Goal: Obtain resource: Download file/media

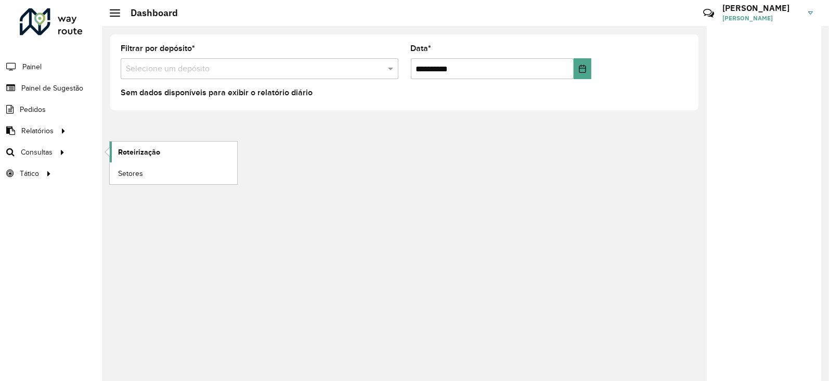
click at [144, 149] on span "Roteirização" at bounding box center [139, 152] width 42 height 11
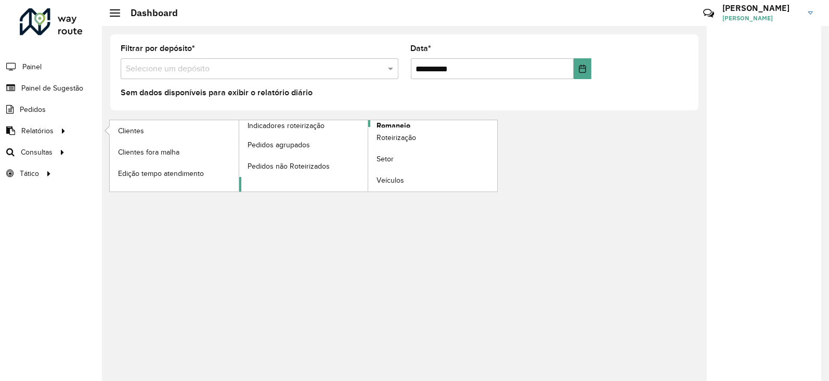
click at [388, 123] on span "Romaneio" at bounding box center [394, 125] width 34 height 11
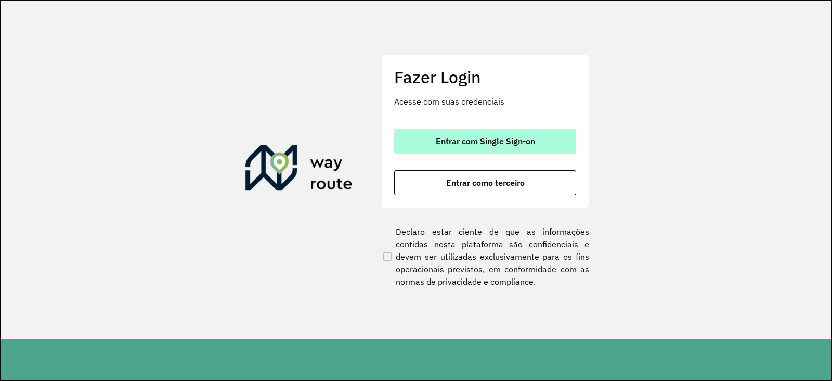
click at [456, 141] on span "Entrar com Single Sign-on" at bounding box center [485, 141] width 99 height 8
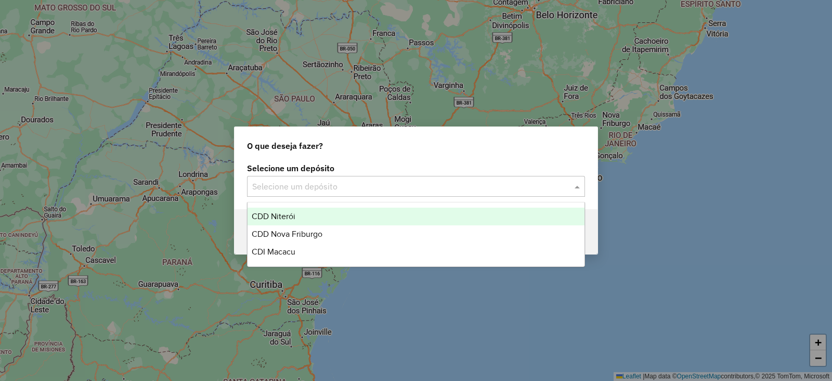
click at [314, 188] on input "text" at bounding box center [405, 187] width 307 height 12
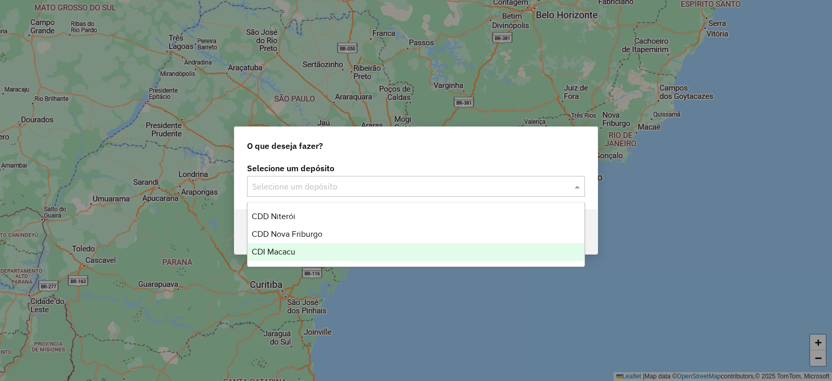
click at [297, 248] on div "CDI Macacu" at bounding box center [416, 252] width 337 height 18
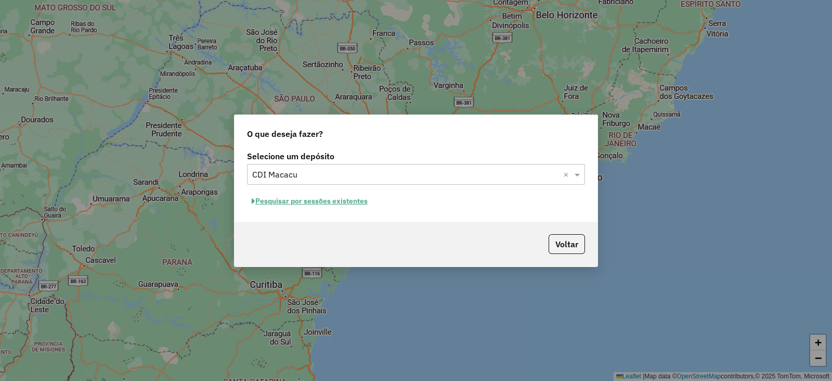
click at [304, 199] on button "Pesquisar por sessões existentes" at bounding box center [309, 201] width 125 height 16
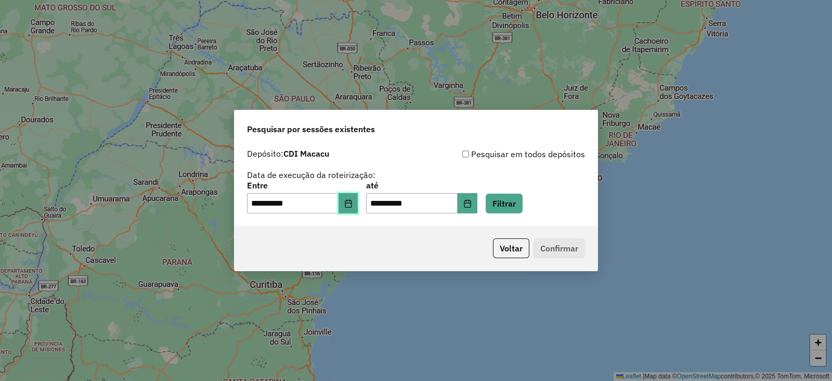
click at [352, 201] on button "Choose Date" at bounding box center [349, 203] width 20 height 21
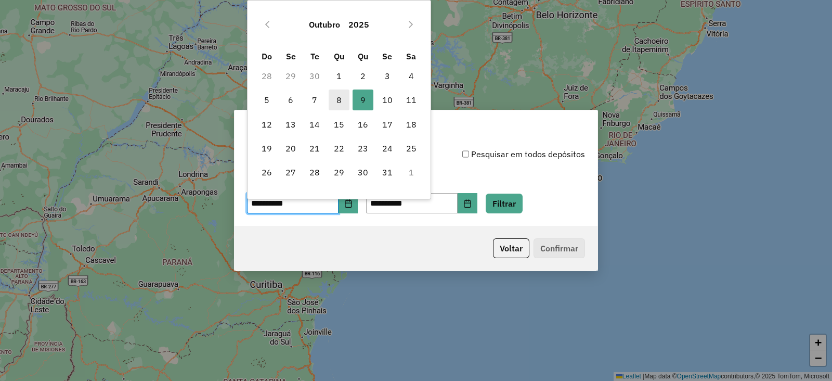
click at [341, 103] on span "8" at bounding box center [339, 99] width 21 height 21
type input "**********"
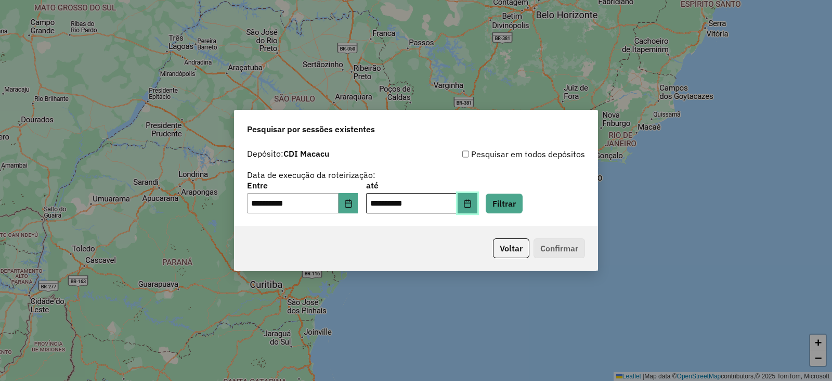
drag, startPoint x: 484, startPoint y: 200, endPoint x: 470, endPoint y: 200, distance: 14.0
click at [471, 200] on icon "Choose Date" at bounding box center [467, 203] width 7 height 8
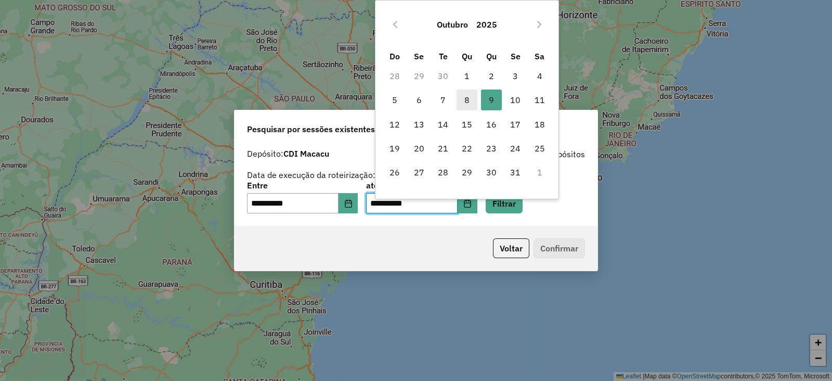
click at [467, 96] on span "8" at bounding box center [467, 99] width 21 height 21
type input "**********"
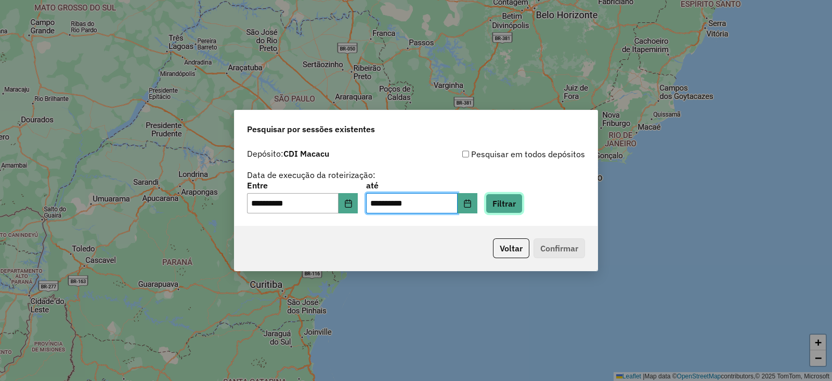
click at [518, 203] on button "Filtrar" at bounding box center [504, 204] width 37 height 20
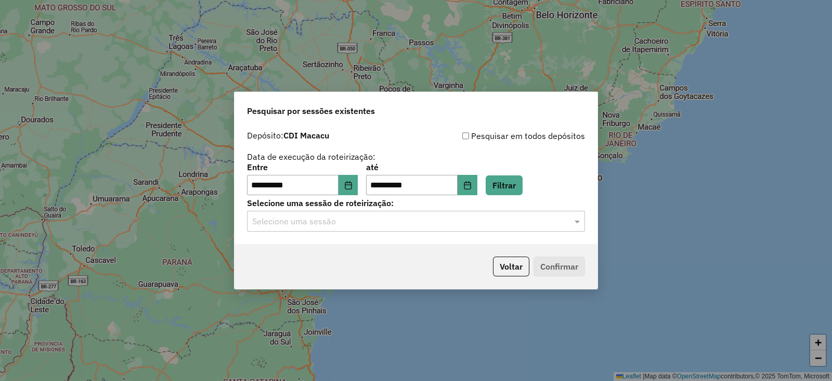
click at [315, 224] on input "text" at bounding box center [405, 221] width 307 height 12
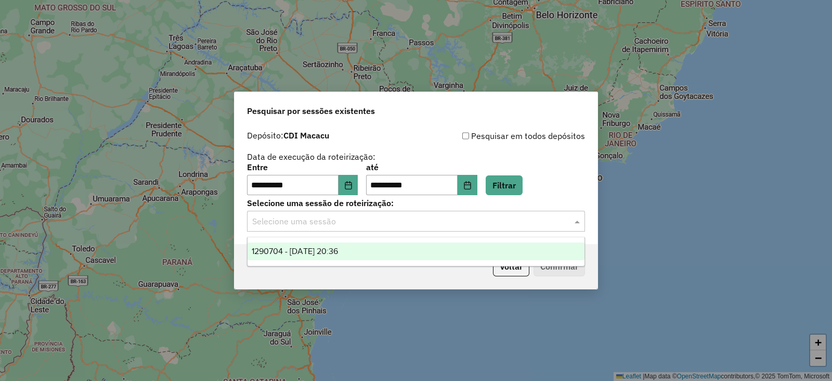
click at [281, 250] on span "1290704 - 08/10/2025 20:36" at bounding box center [295, 251] width 86 height 9
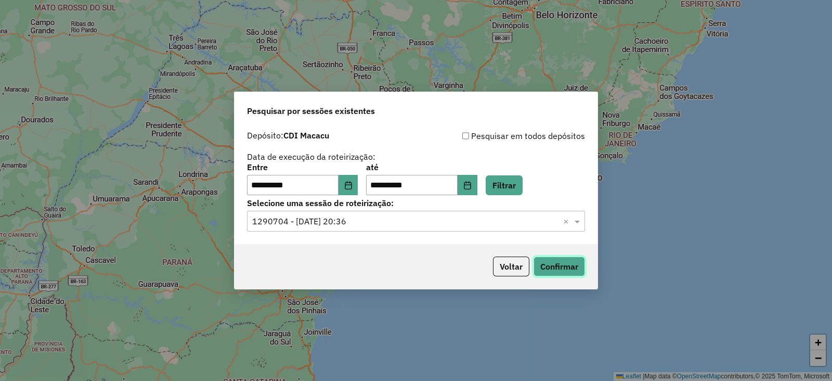
click at [561, 265] on button "Confirmar" at bounding box center [559, 266] width 51 height 20
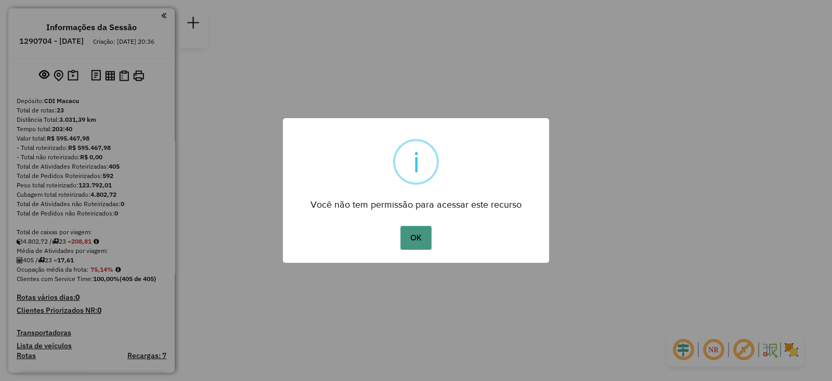
click at [418, 238] on button "OK" at bounding box center [416, 238] width 31 height 24
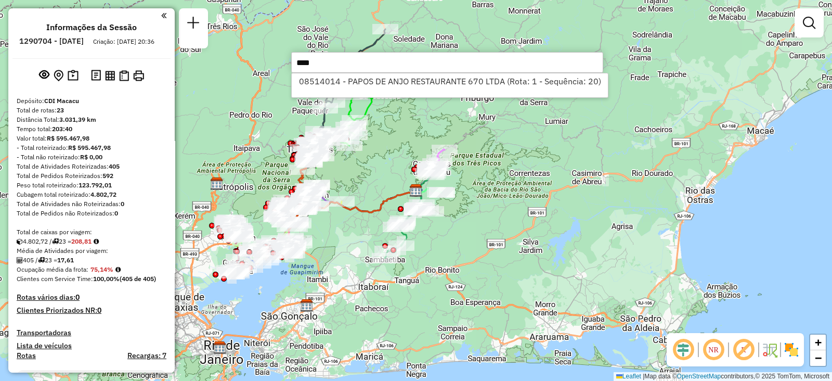
type input "*****"
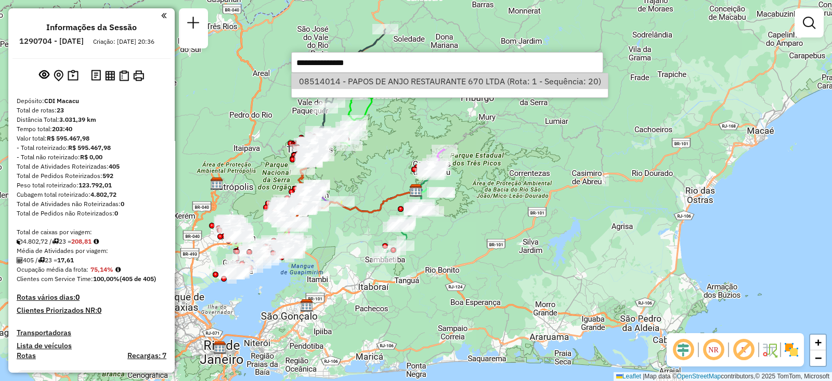
select select "**********"
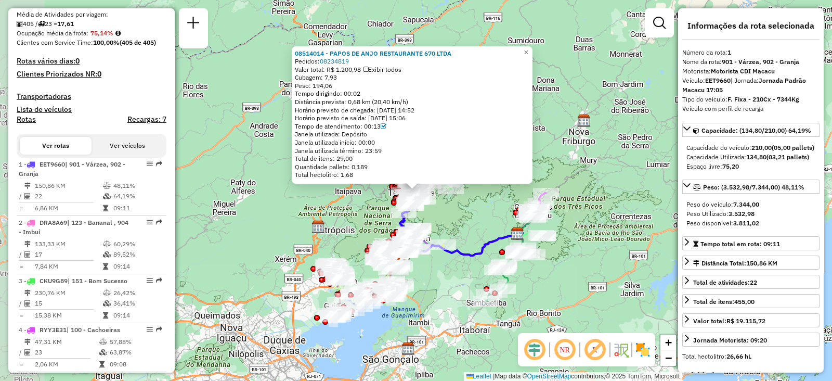
scroll to position [394, 0]
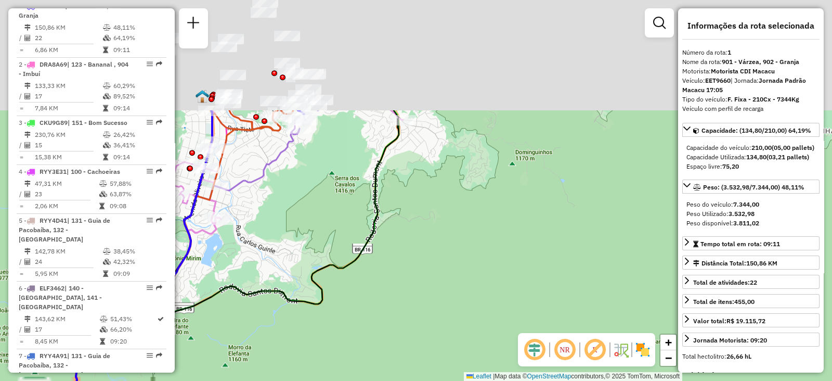
drag, startPoint x: 393, startPoint y: 213, endPoint x: 420, endPoint y: 285, distance: 76.9
click at [422, 284] on div "08514014 - PAPOS DE ANJO RESTAURANTE 670 LTDA Pedidos: 08234819 Valor total: R$…" at bounding box center [416, 190] width 832 height 381
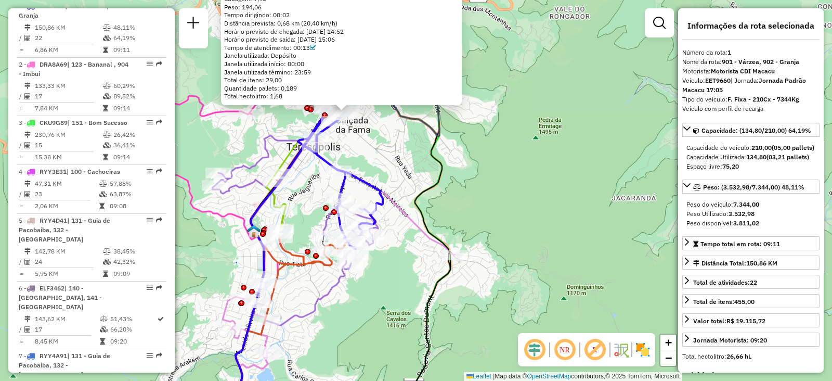
drag, startPoint x: 346, startPoint y: 134, endPoint x: 386, endPoint y: 236, distance: 109.4
click at [385, 238] on div "08514014 - PAPOS DE ANJO RESTAURANTE 670 LTDA Pedidos: 08234819 Valor total: R$…" at bounding box center [416, 190] width 832 height 381
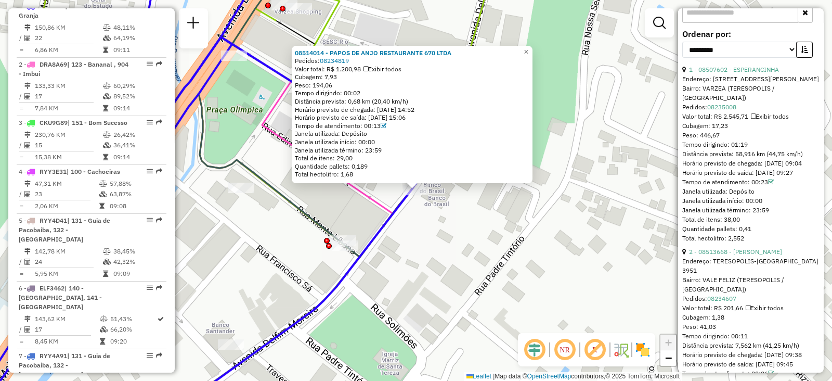
scroll to position [390, 0]
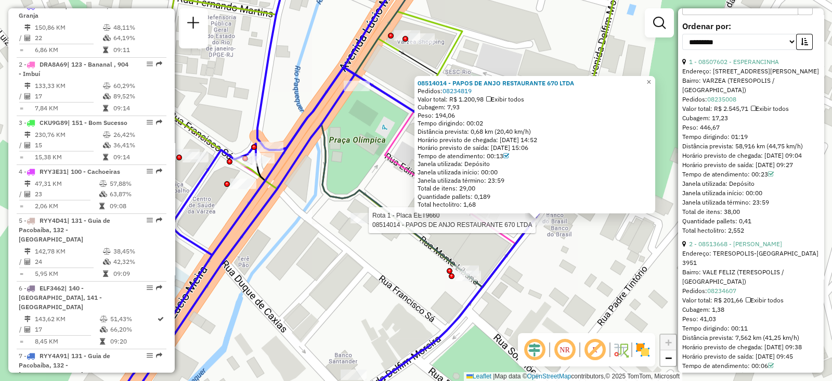
drag, startPoint x: 496, startPoint y: 216, endPoint x: 537, endPoint y: 220, distance: 41.7
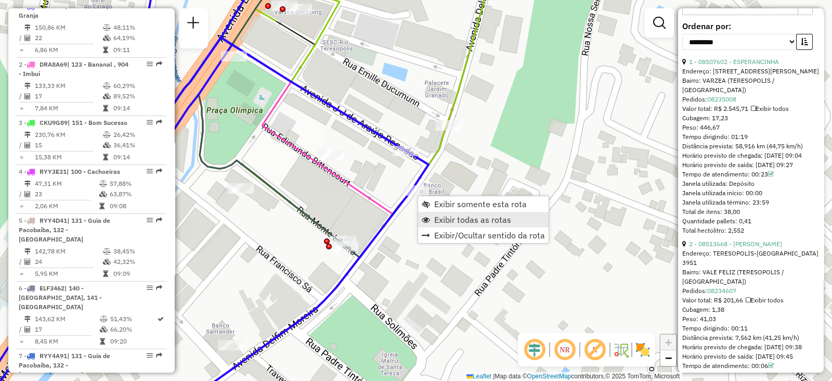
click at [446, 216] on span "Exibir todas as rotas" at bounding box center [472, 219] width 77 height 8
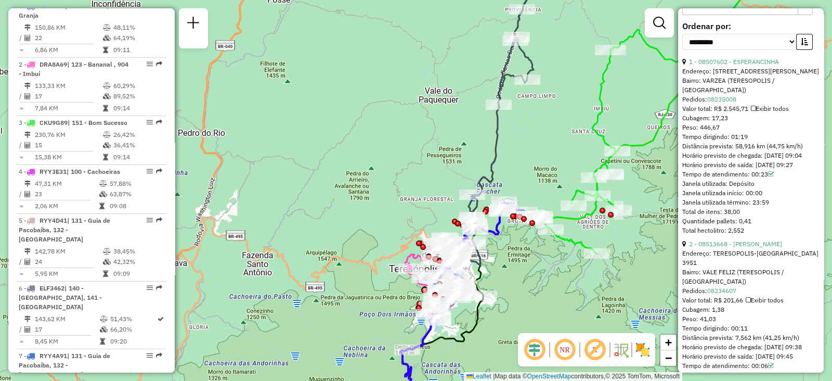
drag, startPoint x: 603, startPoint y: 260, endPoint x: 558, endPoint y: 263, distance: 45.9
click at [563, 268] on div "Janela de atendimento Grade de atendimento Capacidade Transportadoras Veículos …" at bounding box center [416, 190] width 832 height 381
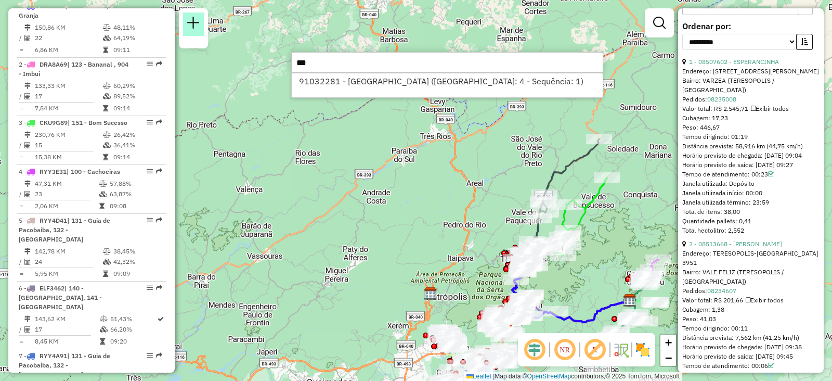
type input "****"
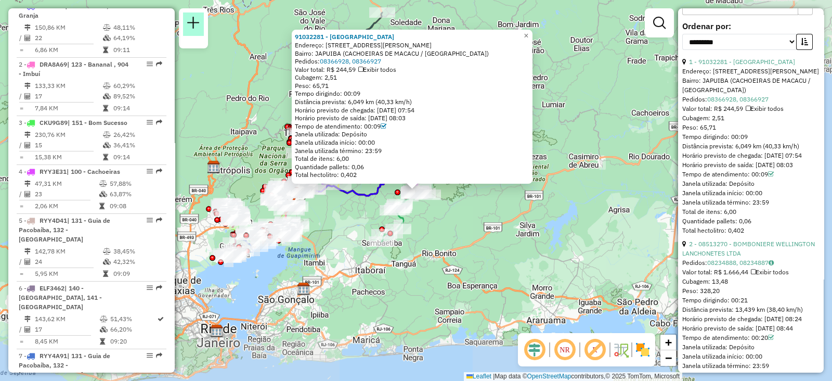
scroll to position [569, 0]
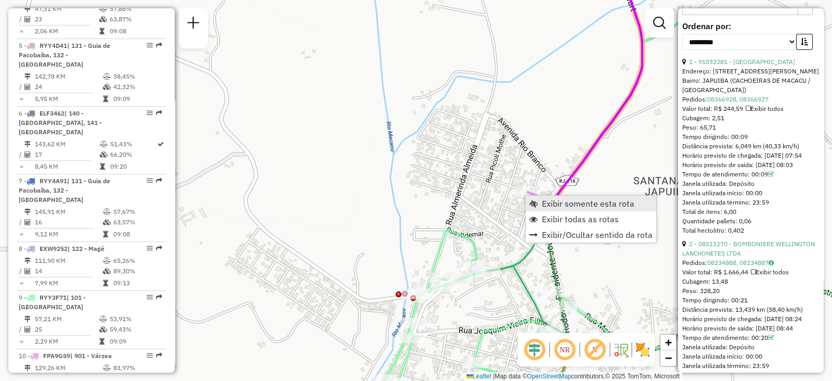
click at [546, 203] on span "Exibir somente esta rota" at bounding box center [588, 203] width 93 height 8
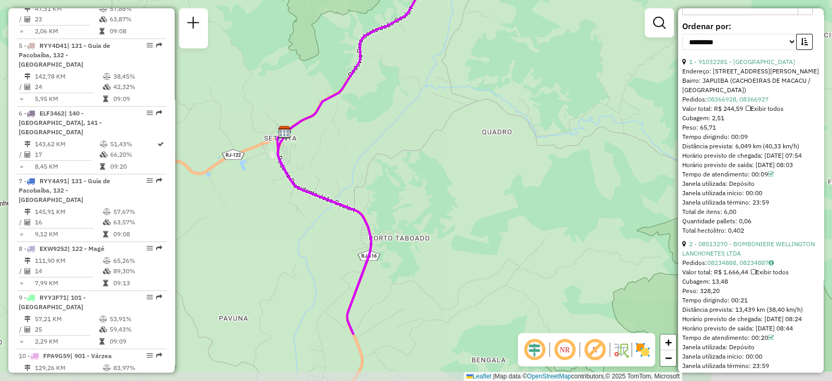
drag, startPoint x: 344, startPoint y: 244, endPoint x: 301, endPoint y: 160, distance: 94.7
click at [301, 160] on div "Janela de atendimento Grade de atendimento Capacidade Transportadoras Veículos …" at bounding box center [416, 190] width 832 height 381
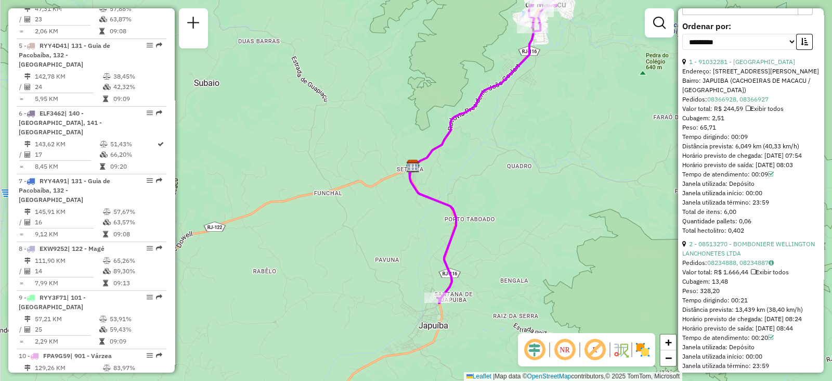
click at [606, 183] on div "Janela de atendimento Grade de atendimento Capacidade Transportadoras Veículos …" at bounding box center [416, 190] width 832 height 381
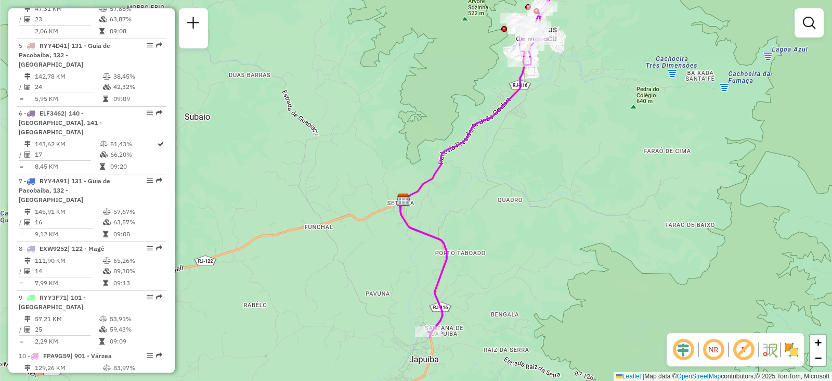
drag, startPoint x: 519, startPoint y: 150, endPoint x: 511, endPoint y: 188, distance: 38.8
click at [511, 190] on div "Janela de atendimento Grade de atendimento Capacidade Transportadoras Veículos …" at bounding box center [416, 190] width 832 height 381
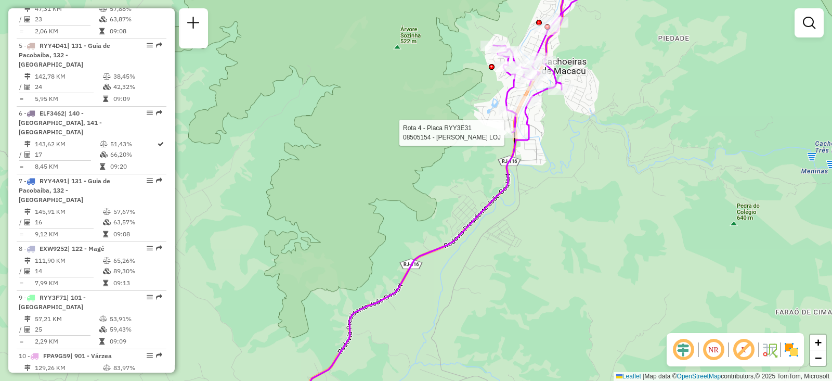
select select "**********"
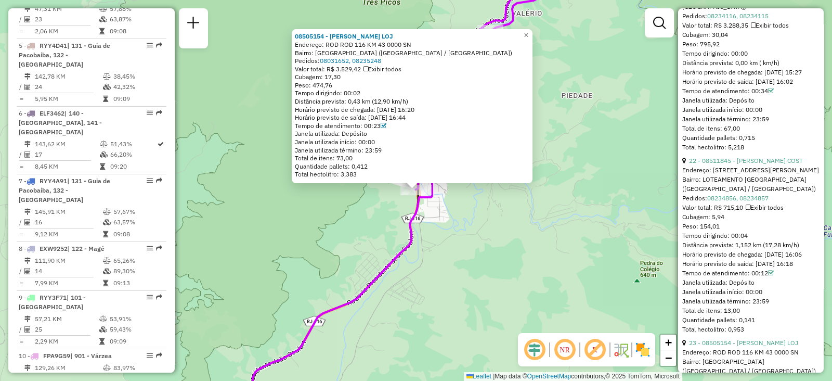
scroll to position [4466, 0]
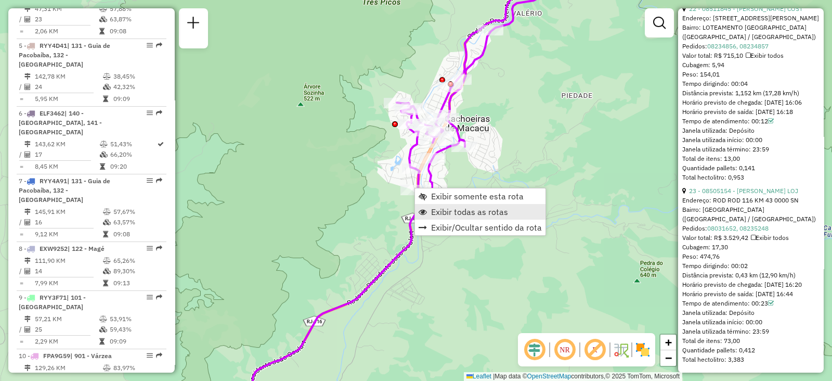
click at [443, 208] on span "Exibir todas as rotas" at bounding box center [469, 212] width 77 height 8
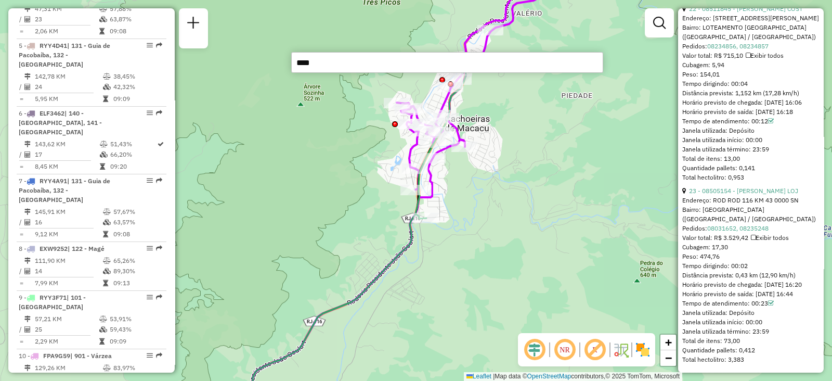
type input "*****"
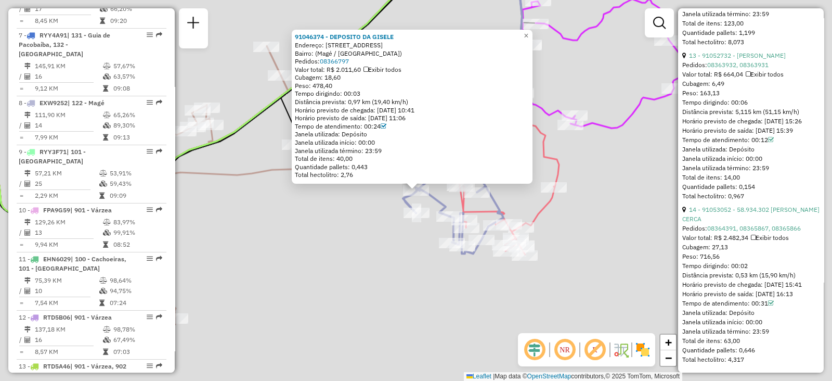
scroll to position [792, 0]
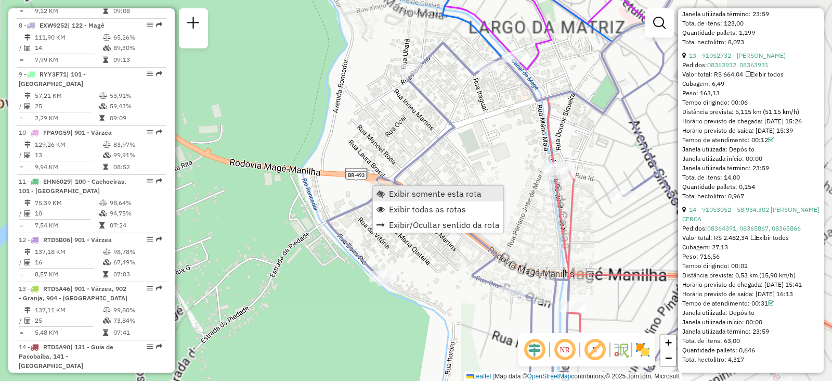
click at [390, 194] on span "Exibir somente esta rota" at bounding box center [435, 193] width 93 height 8
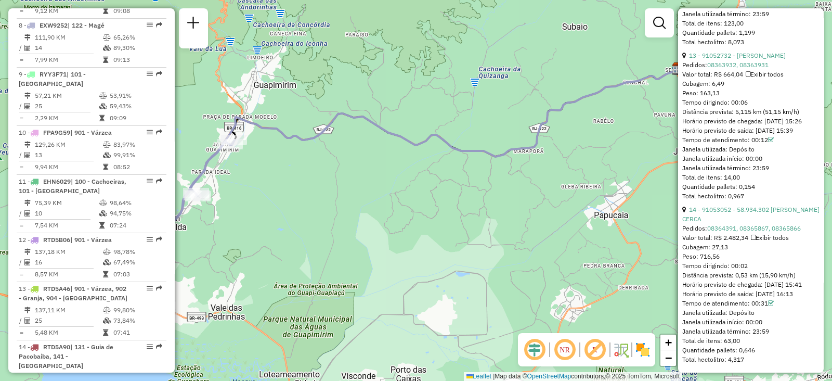
scroll to position [2593, 0]
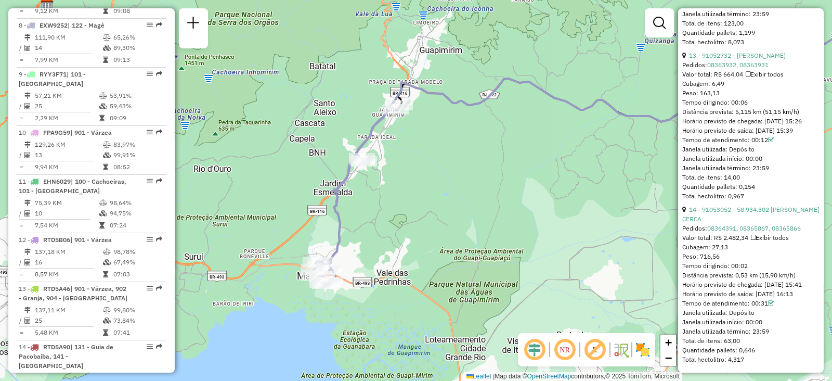
drag, startPoint x: 341, startPoint y: 183, endPoint x: 503, endPoint y: 150, distance: 165.7
click at [505, 149] on div "Janela de atendimento Grade de atendimento Capacidade Transportadoras Veículos …" at bounding box center [416, 190] width 832 height 381
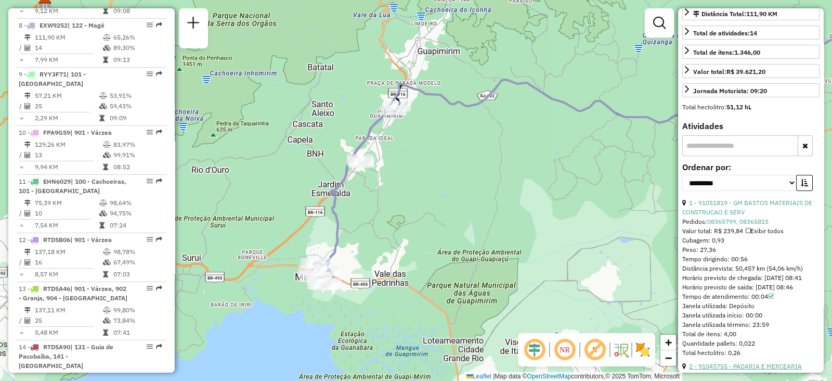
scroll to position [390, 0]
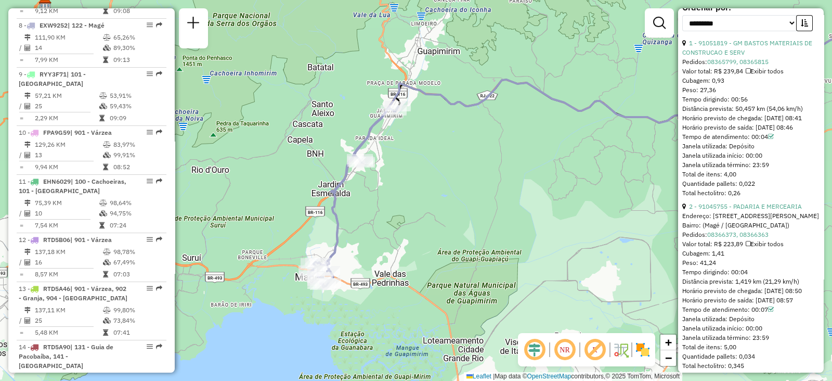
click at [736, 104] on div "Tempo dirigindo: 00:56" at bounding box center [750, 99] width 137 height 9
click at [706, 56] on link "1 - 91051819 - GM BASTOS MATERIAIS DE CONSTRUCAO E SERV" at bounding box center [747, 47] width 130 height 17
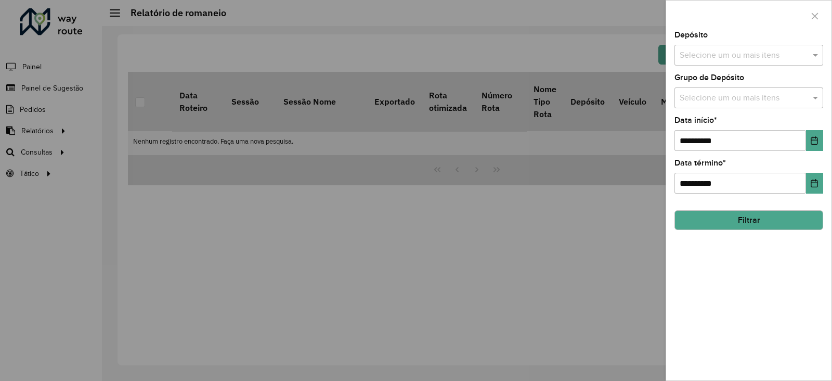
click at [690, 59] on input "text" at bounding box center [743, 55] width 133 height 12
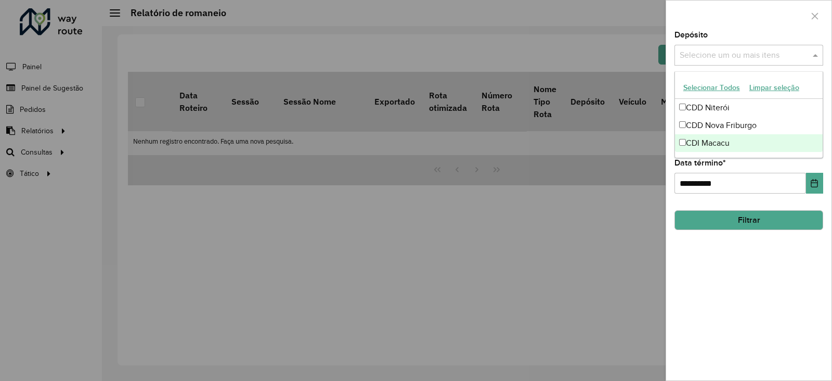
click at [707, 148] on div "CDI Macacu" at bounding box center [749, 143] width 148 height 18
drag, startPoint x: 733, startPoint y: 256, endPoint x: 736, endPoint y: 243, distance: 12.8
click at [733, 256] on div "**********" at bounding box center [748, 205] width 165 height 349
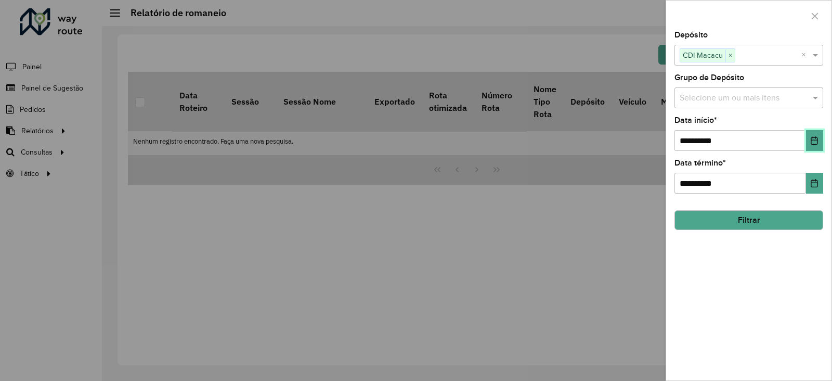
click at [811, 137] on icon "Choose Date" at bounding box center [814, 140] width 8 height 8
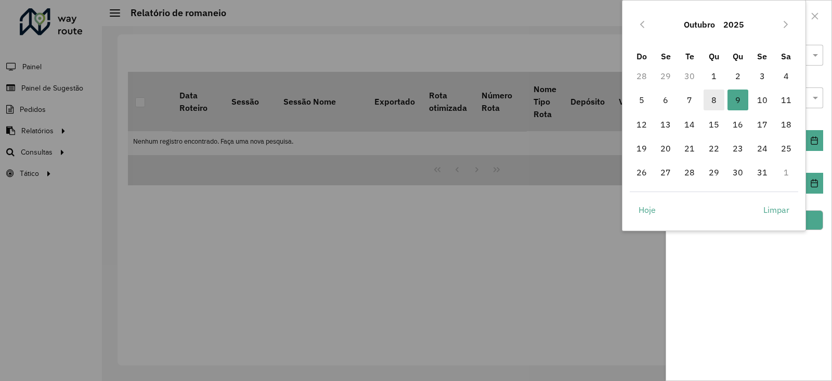
click at [712, 97] on span "8" at bounding box center [714, 99] width 21 height 21
type input "**********"
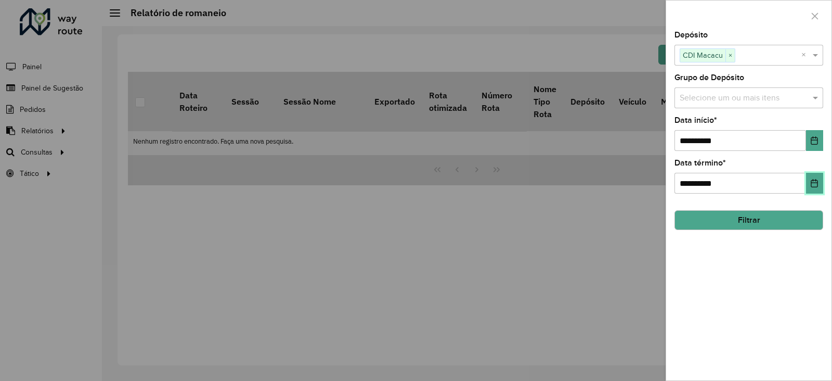
click at [817, 187] on icon "Choose Date" at bounding box center [814, 183] width 7 height 8
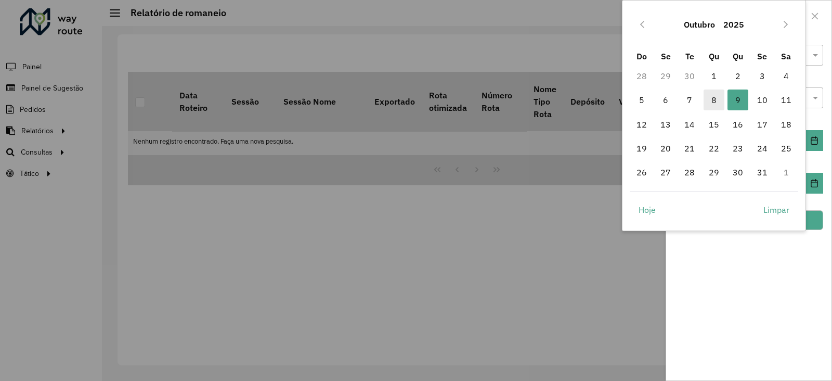
click at [712, 95] on span "8" at bounding box center [714, 99] width 21 height 21
type input "**********"
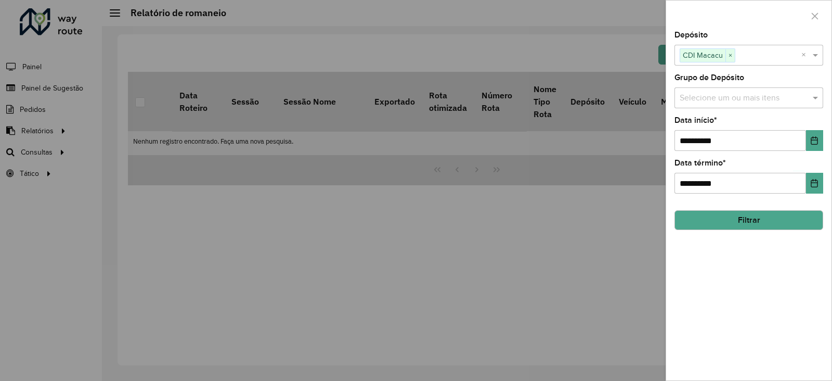
click at [757, 220] on button "Filtrar" at bounding box center [749, 220] width 149 height 20
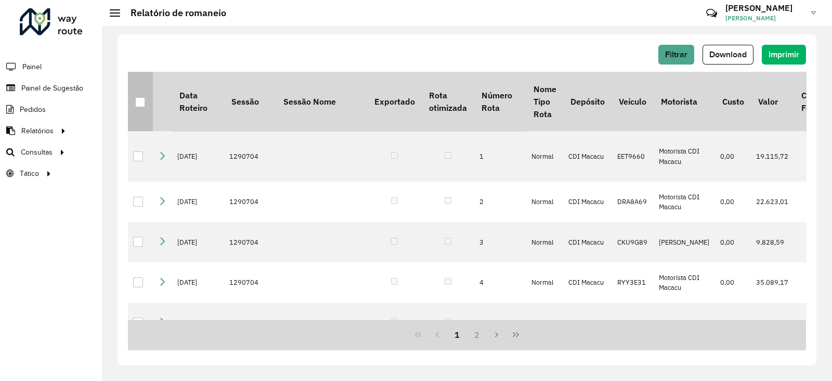
click at [135, 104] on div at bounding box center [140, 102] width 10 height 10
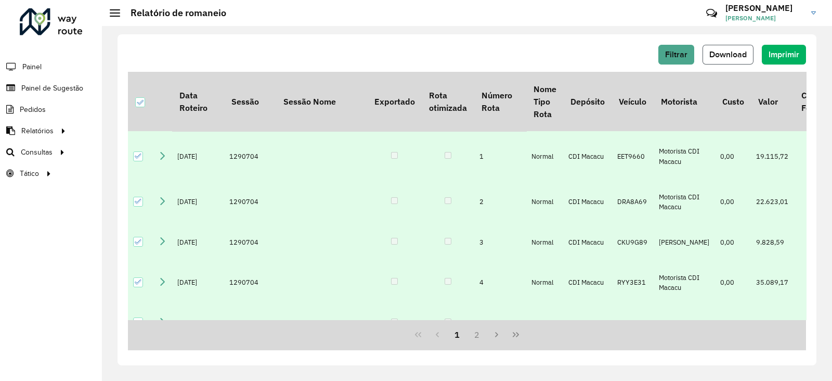
click at [724, 54] on span "Download" at bounding box center [728, 54] width 37 height 9
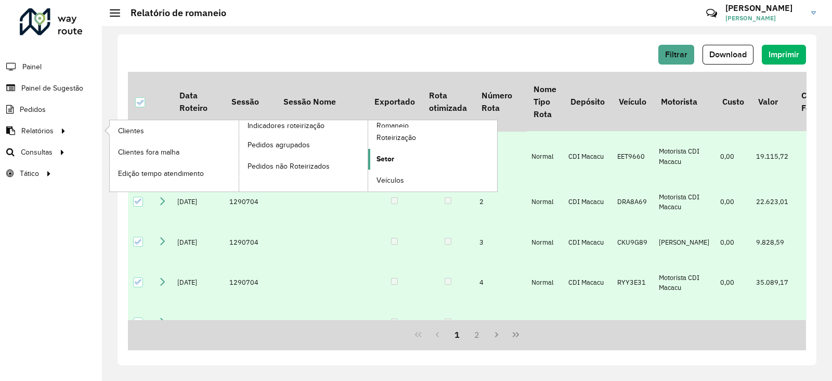
click at [388, 157] on span "Setor" at bounding box center [386, 158] width 18 height 11
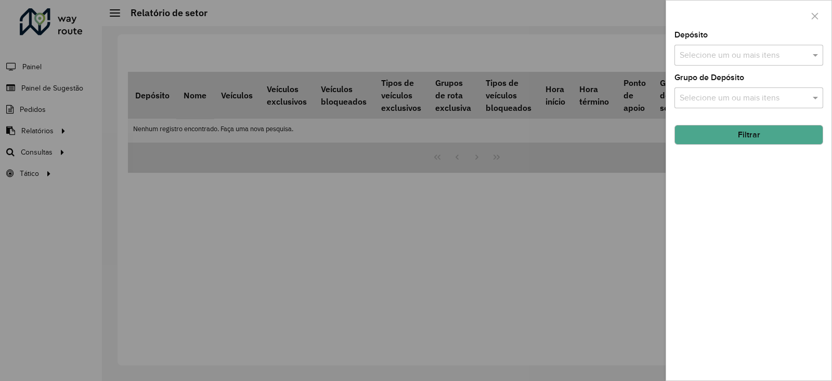
click at [707, 56] on input "text" at bounding box center [743, 55] width 133 height 12
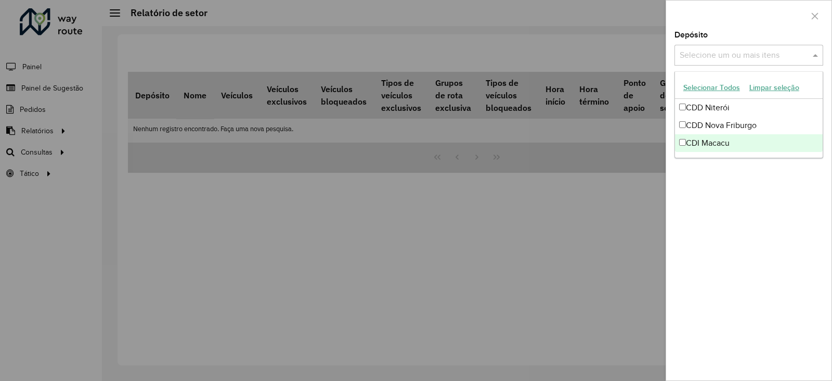
click at [714, 147] on div "CDI Macacu" at bounding box center [749, 143] width 148 height 18
drag, startPoint x: 716, startPoint y: 211, endPoint x: 722, endPoint y: 188, distance: 23.2
click at [717, 211] on div "Depósito Selecione um ou mais itens CDI Macacu × × Grupo de Depósito Selecione …" at bounding box center [748, 205] width 165 height 349
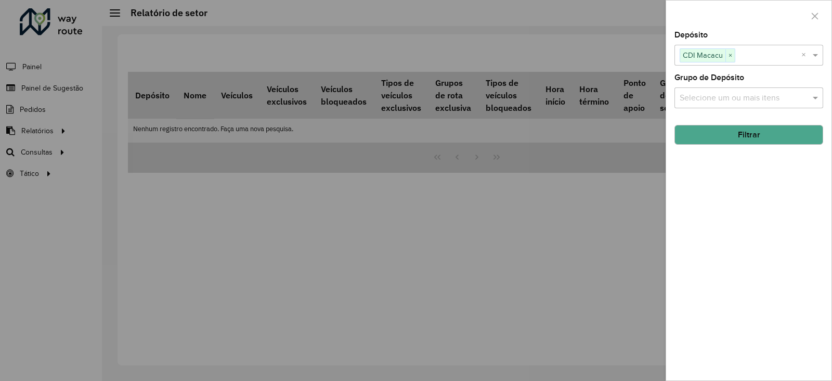
click at [732, 139] on button "Filtrar" at bounding box center [749, 135] width 149 height 20
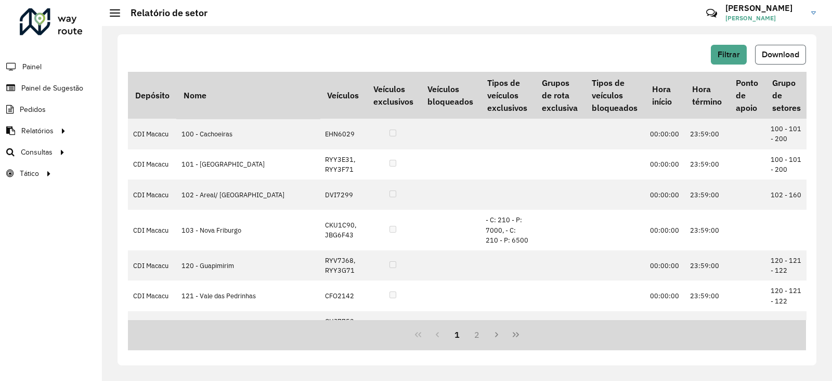
click at [775, 58] on button "Download" at bounding box center [780, 55] width 51 height 20
